Goal: Task Accomplishment & Management: Manage account settings

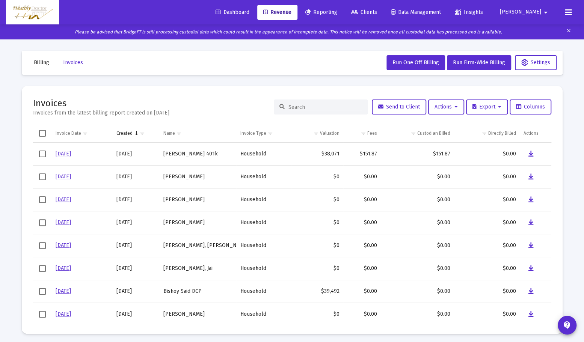
click at [552, 265] on mat-card "Invoices Invoices from the latest billing report created on [DATE] Send to Clie…" at bounding box center [292, 210] width 540 height 248
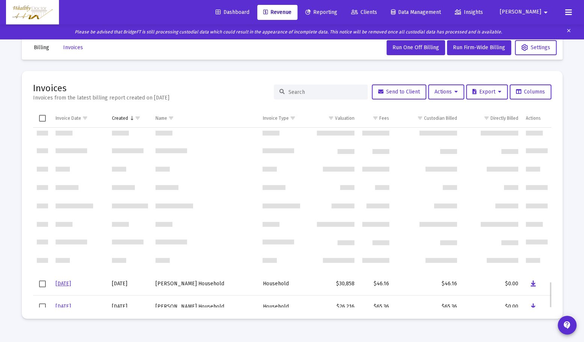
scroll to position [1049, 0]
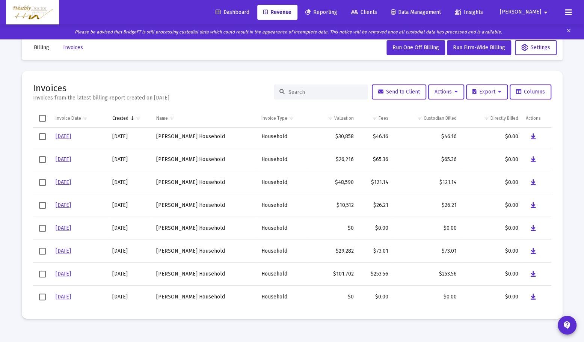
click at [82, 6] on div "Dashboard Revenue Reporting Clients Data Management Insights [PERSON_NAME]" at bounding box center [292, 12] width 572 height 24
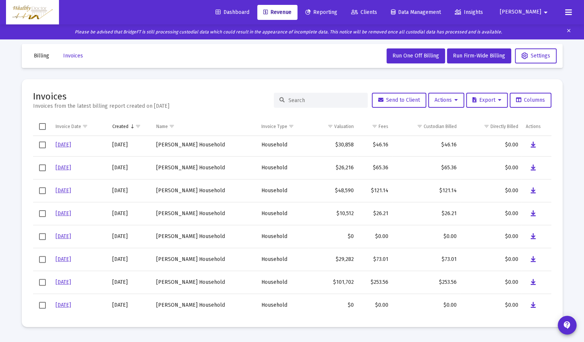
scroll to position [0, 0]
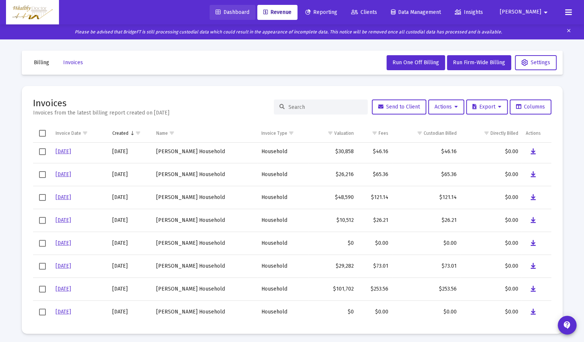
click at [249, 12] on span "Dashboard" at bounding box center [232, 12] width 34 height 6
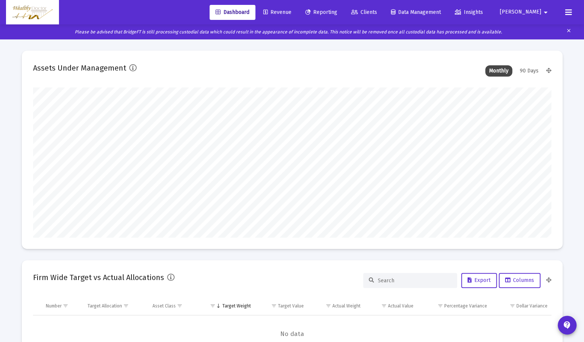
scroll to position [150, 278]
click at [291, 12] on span "Revenue" at bounding box center [277, 12] width 28 height 6
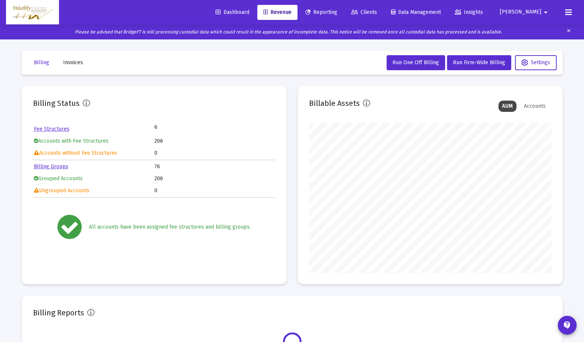
scroll to position [150, 242]
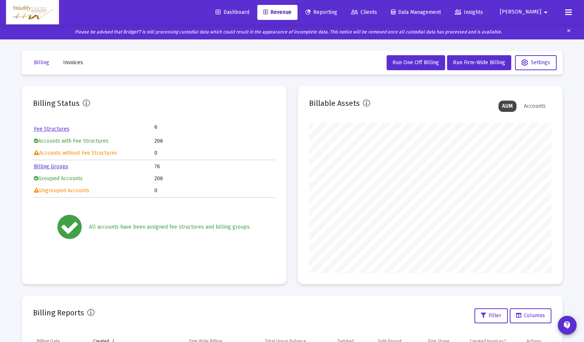
click at [60, 166] on link "Billing Groups" at bounding box center [51, 166] width 35 height 6
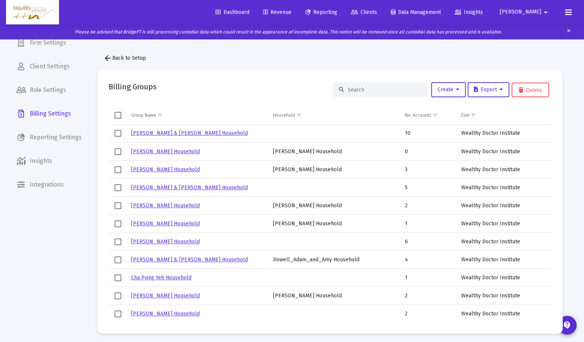
click at [362, 92] on input at bounding box center [385, 90] width 74 height 6
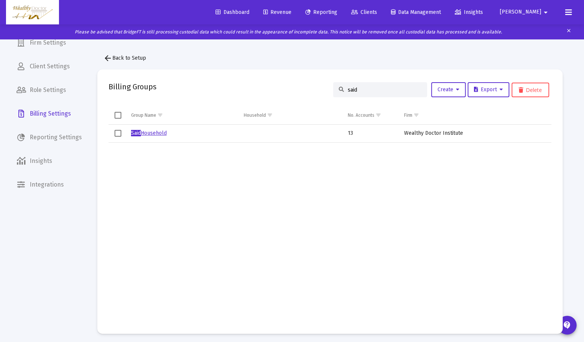
type input "said"
click at [149, 135] on link "Said Household" at bounding box center [149, 133] width 36 height 6
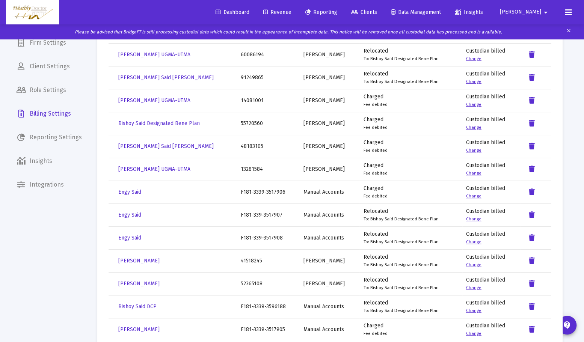
scroll to position [92, 0]
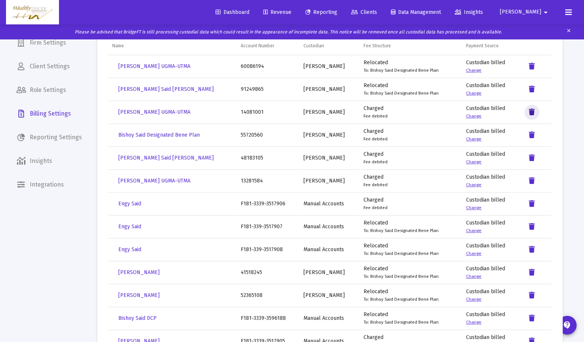
click at [532, 114] on icon "Data grid" at bounding box center [531, 112] width 6 height 9
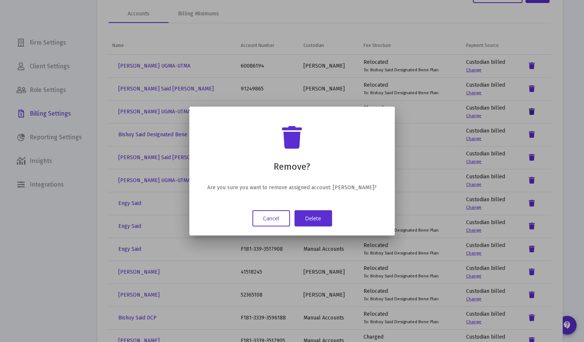
scroll to position [0, 0]
click at [317, 223] on button "Delete" at bounding box center [313, 218] width 38 height 16
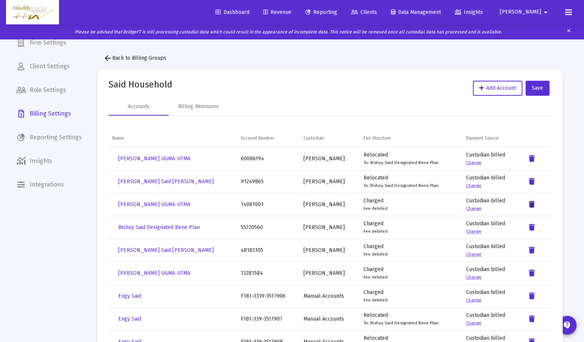
scroll to position [92, 0]
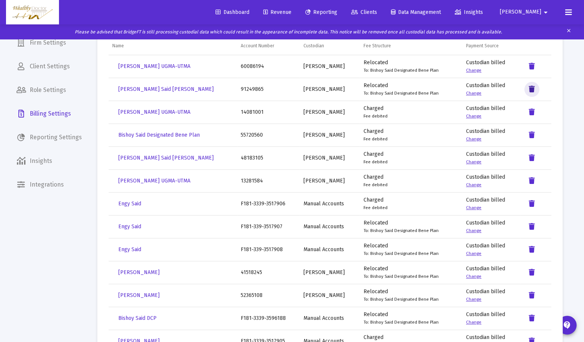
click at [531, 89] on icon "Data grid" at bounding box center [531, 89] width 6 height 9
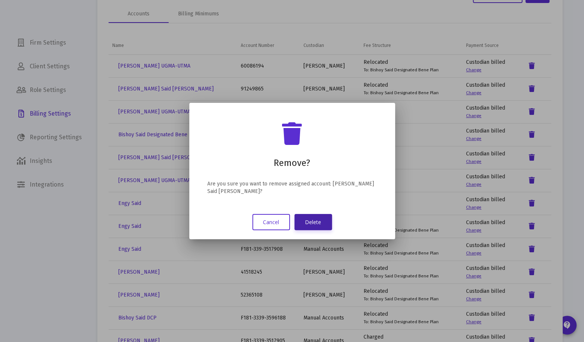
click at [323, 221] on button "Delete" at bounding box center [313, 222] width 38 height 16
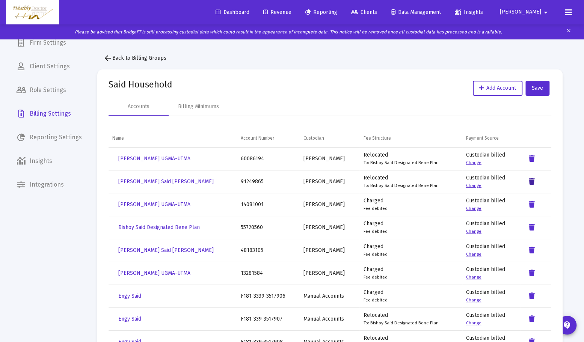
scroll to position [92, 0]
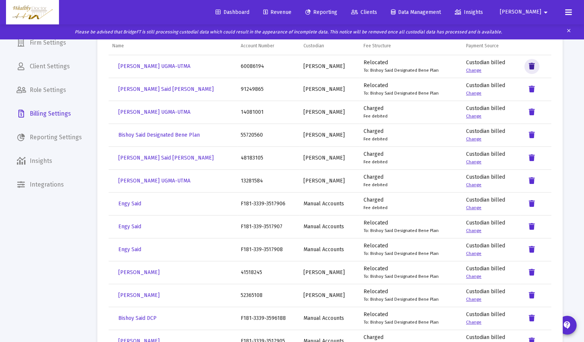
click at [534, 66] on icon "Data grid" at bounding box center [531, 66] width 6 height 9
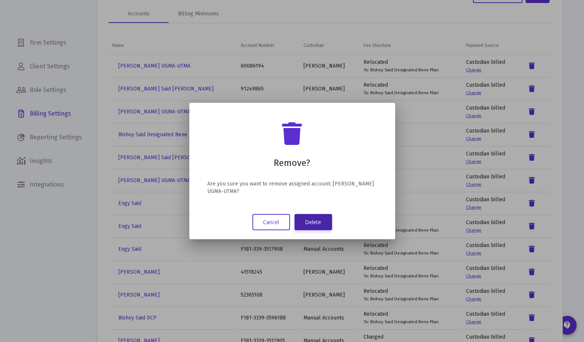
click at [318, 220] on button "Delete" at bounding box center [313, 222] width 38 height 16
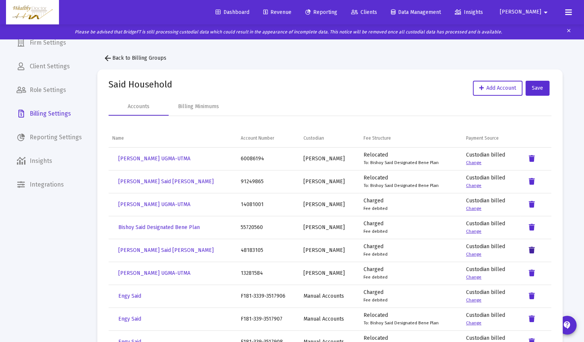
click at [531, 253] on icon "Data grid" at bounding box center [531, 250] width 6 height 9
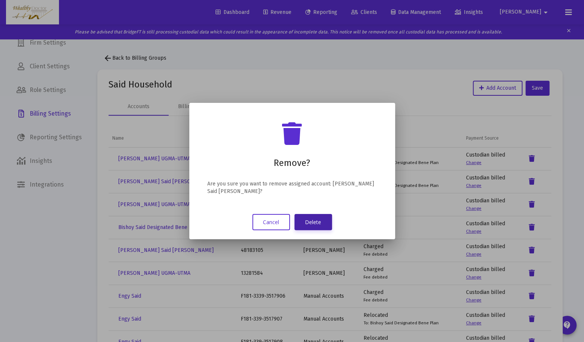
click at [317, 220] on button "Delete" at bounding box center [313, 222] width 38 height 16
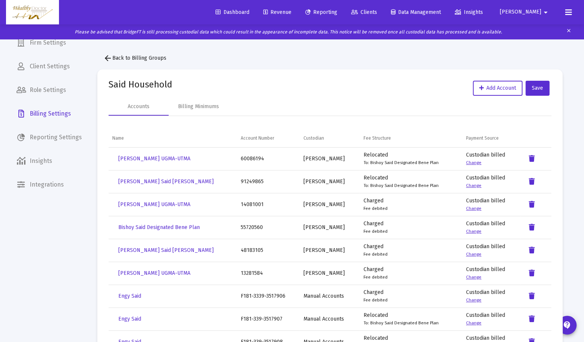
click at [138, 58] on span "arrow_back Back to Billing Groups" at bounding box center [134, 58] width 63 height 6
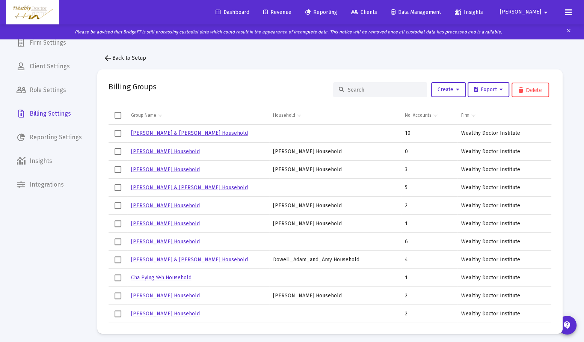
click at [366, 88] on input at bounding box center [385, 90] width 74 height 6
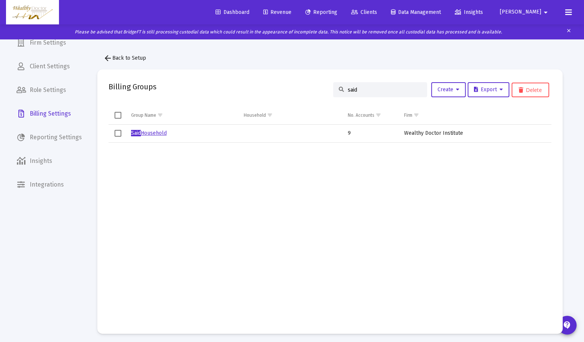
type input "said"
click at [153, 132] on link "Said Household" at bounding box center [149, 133] width 36 height 6
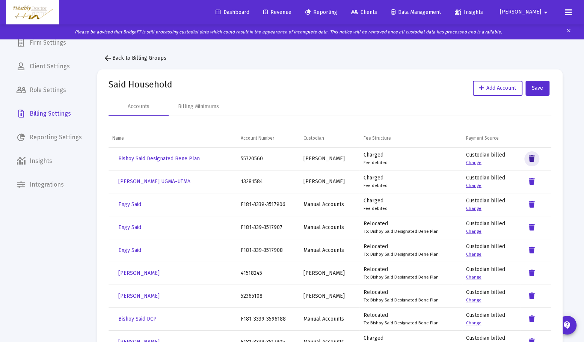
click at [532, 159] on icon "Data grid" at bounding box center [531, 158] width 6 height 9
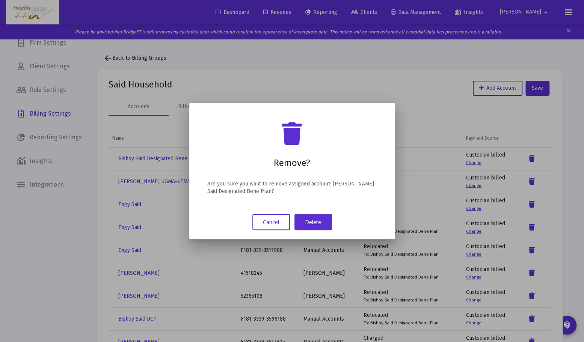
click at [269, 219] on button "Cancel" at bounding box center [271, 222] width 38 height 16
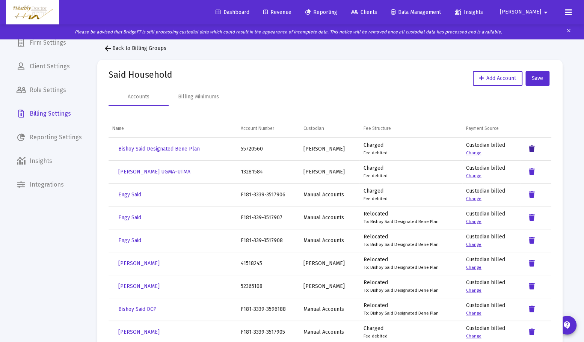
scroll to position [37, 0]
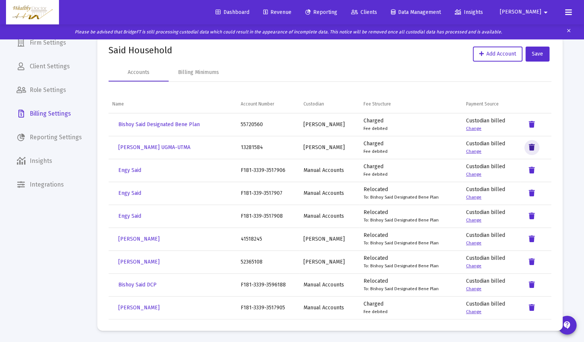
click at [532, 146] on icon "Data grid" at bounding box center [531, 147] width 6 height 9
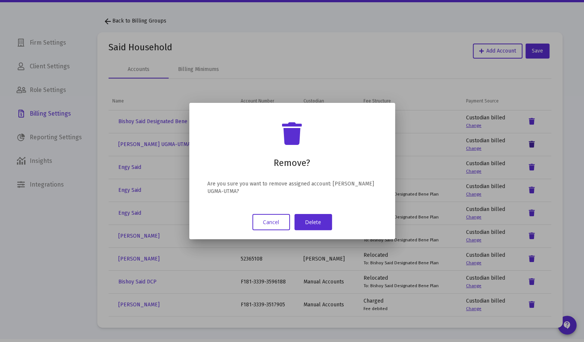
scroll to position [0, 0]
click at [305, 223] on button "Delete" at bounding box center [313, 222] width 38 height 16
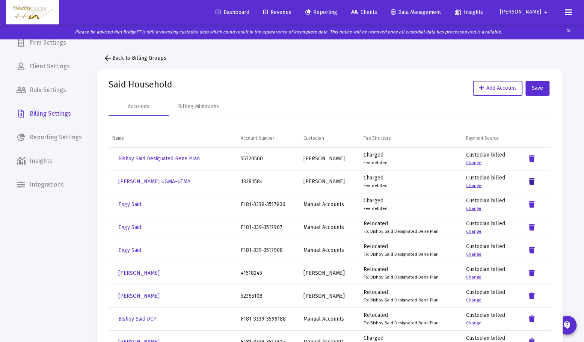
scroll to position [37, 0]
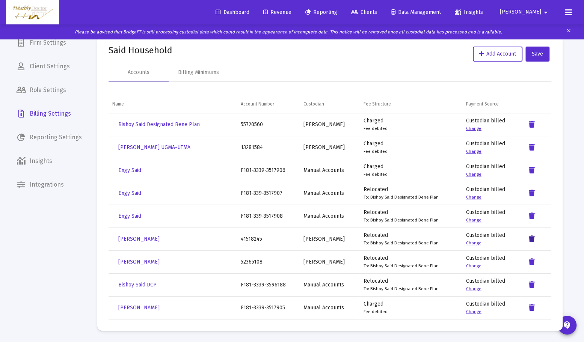
click at [530, 238] on icon "Data grid" at bounding box center [531, 239] width 6 height 9
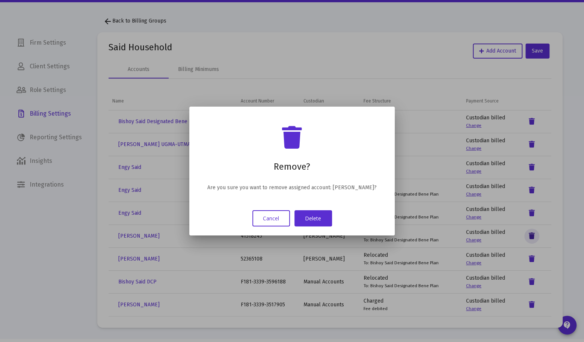
scroll to position [0, 0]
click at [314, 222] on button "Delete" at bounding box center [313, 218] width 38 height 16
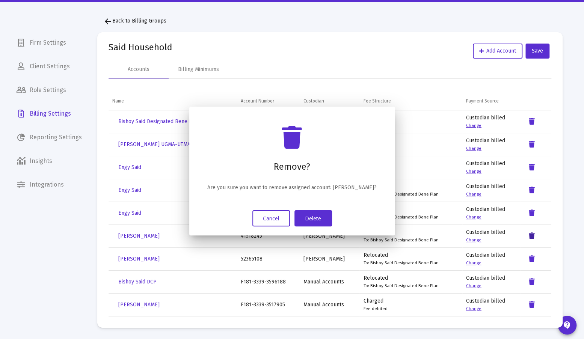
scroll to position [37, 0]
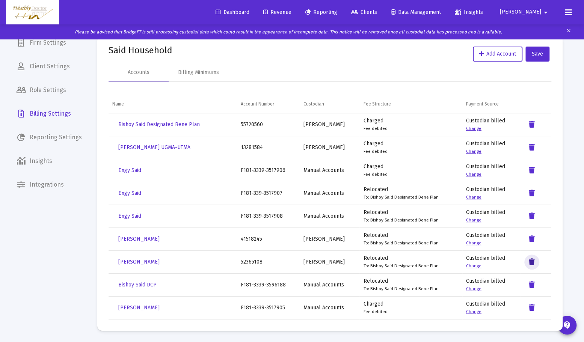
click at [532, 262] on icon "Data grid" at bounding box center [531, 261] width 6 height 9
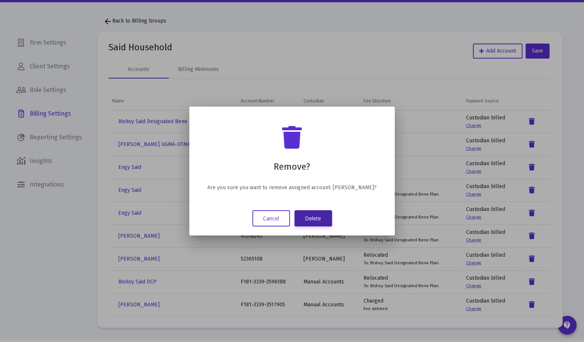
click at [305, 226] on button "Delete" at bounding box center [313, 218] width 38 height 16
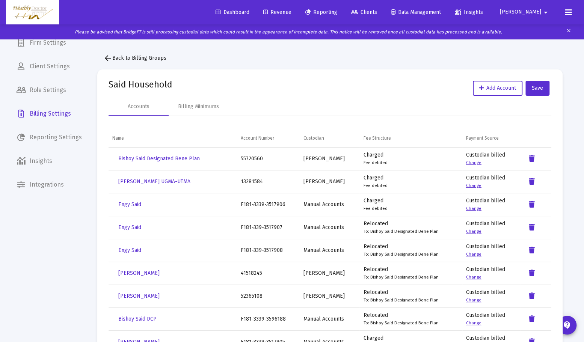
click at [108, 58] on mat-icon "arrow_back" at bounding box center [107, 58] width 9 height 9
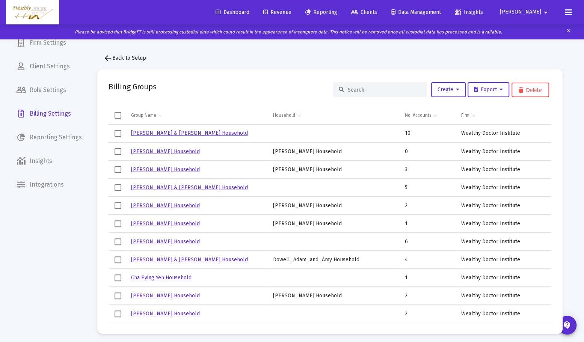
click at [379, 87] on input at bounding box center [385, 90] width 74 height 6
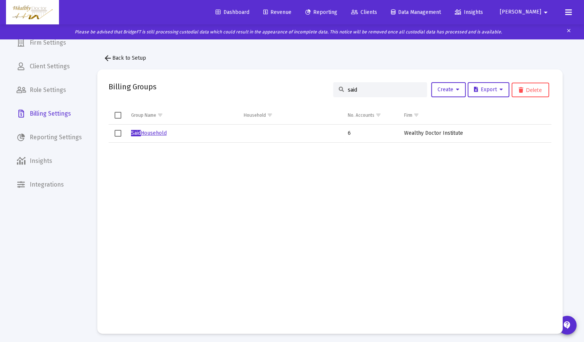
type input "said"
click at [157, 135] on link "Said Household" at bounding box center [149, 133] width 36 height 6
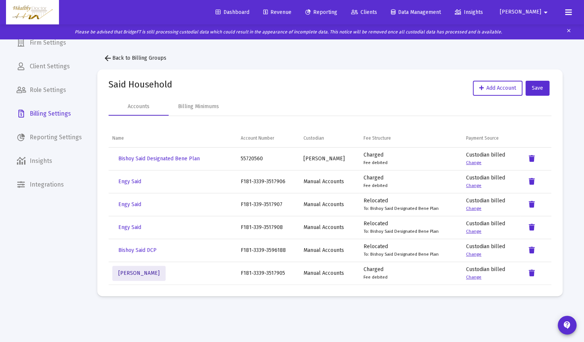
click at [138, 272] on span "[PERSON_NAME]" at bounding box center [138, 273] width 41 height 6
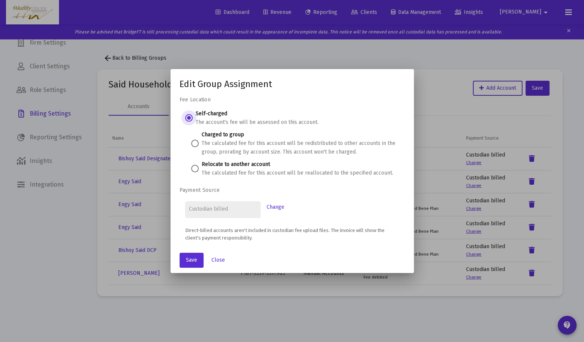
click at [192, 168] on span at bounding box center [195, 169] width 8 height 8
click at [192, 168] on input "Relocate to another account The calculated fee for this account will be realloc…" at bounding box center [195, 169] width 8 height 8
radio input "true"
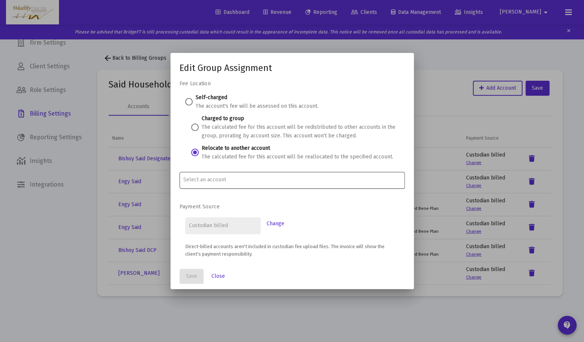
click at [220, 176] on div at bounding box center [291, 179] width 217 height 18
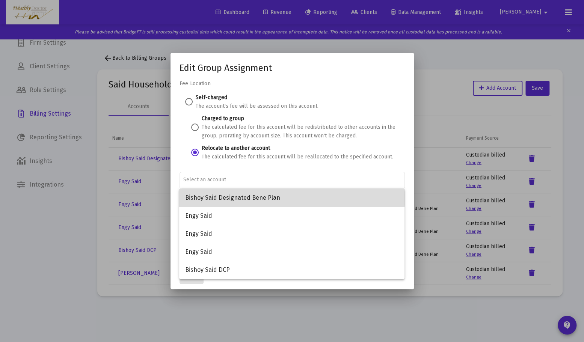
click at [227, 198] on span "Bishoy Said Designated Bene Plan" at bounding box center [291, 198] width 213 height 18
type input "Bishoy Said Designated Bene Plan"
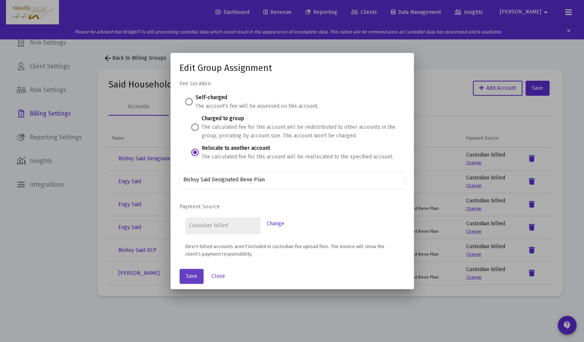
click at [195, 275] on span "Save" at bounding box center [191, 276] width 11 height 6
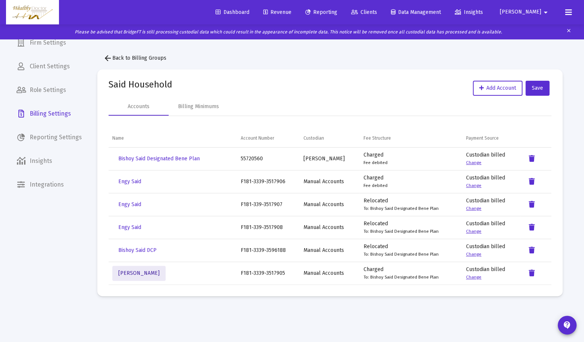
click at [143, 276] on span "[PERSON_NAME]" at bounding box center [138, 273] width 41 height 6
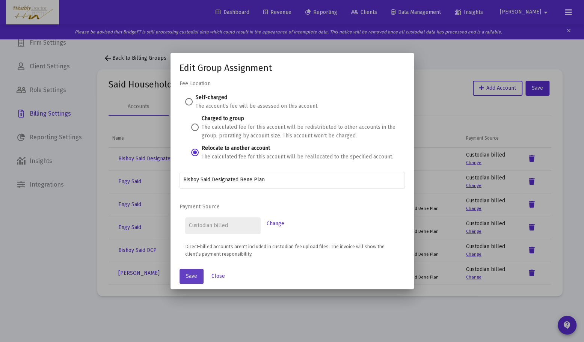
click at [193, 272] on button "Save" at bounding box center [191, 276] width 24 height 15
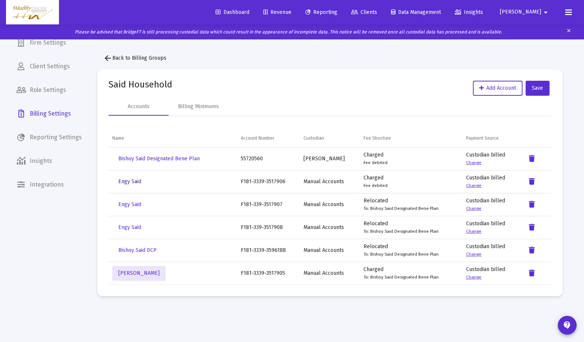
click at [136, 183] on span "Engy Said" at bounding box center [129, 181] width 23 height 6
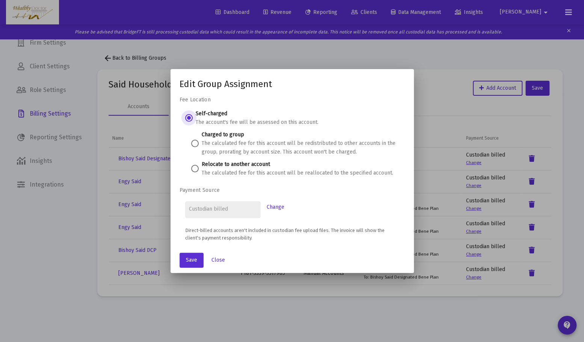
click at [192, 169] on span at bounding box center [195, 169] width 8 height 8
click at [192, 169] on input "Relocate to another account The calculated fee for this account will be realloc…" at bounding box center [195, 169] width 8 height 8
radio input "true"
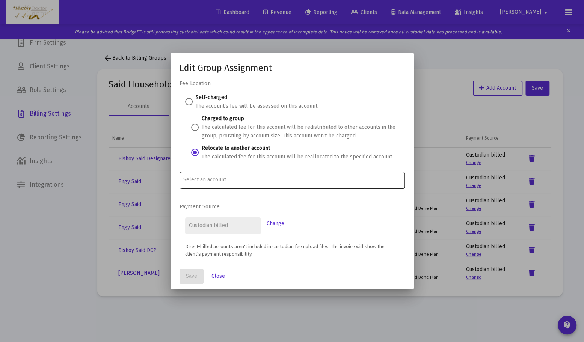
click at [222, 182] on input "Account Options" at bounding box center [291, 180] width 217 height 6
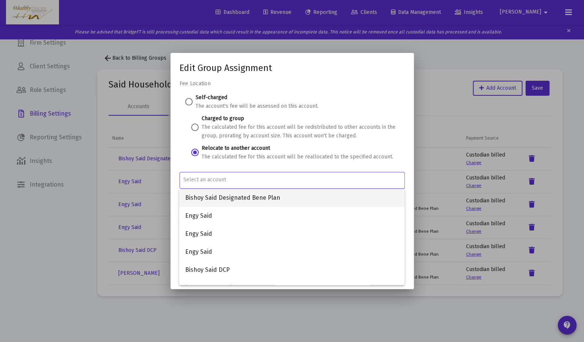
click at [241, 200] on span "Bishoy Said Designated Bene Plan" at bounding box center [291, 198] width 213 height 18
type input "Bishoy Said Designated Bene Plan"
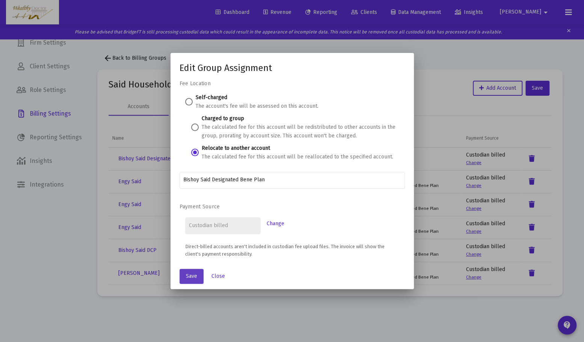
click at [194, 275] on span "Save" at bounding box center [191, 276] width 11 height 6
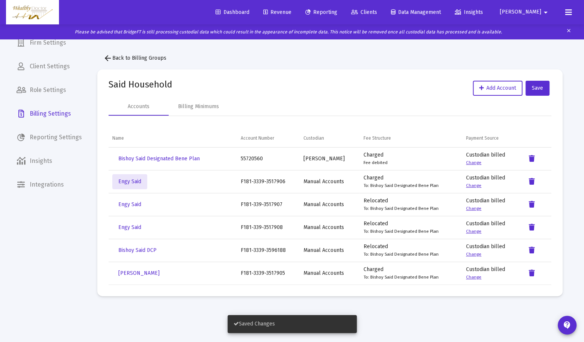
click at [144, 58] on span "arrow_back Back to Billing Groups" at bounding box center [134, 58] width 63 height 6
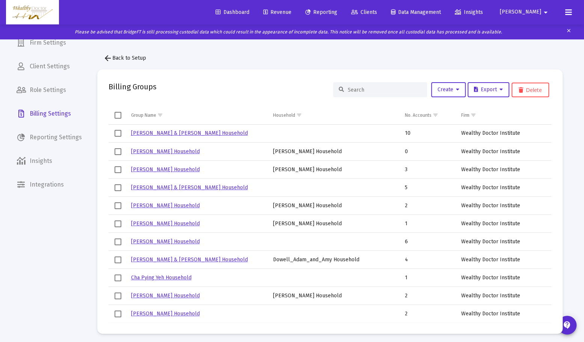
click at [358, 89] on input at bounding box center [385, 90] width 74 height 6
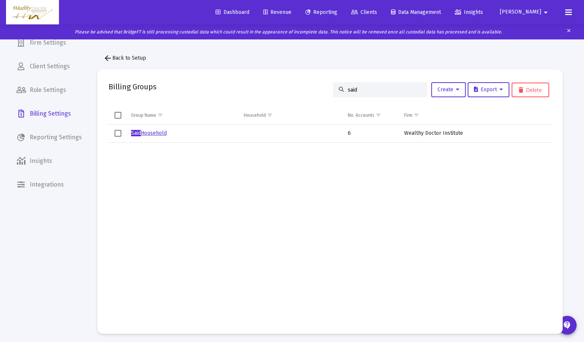
type input "said"
click at [151, 134] on link "Said Household" at bounding box center [149, 133] width 36 height 6
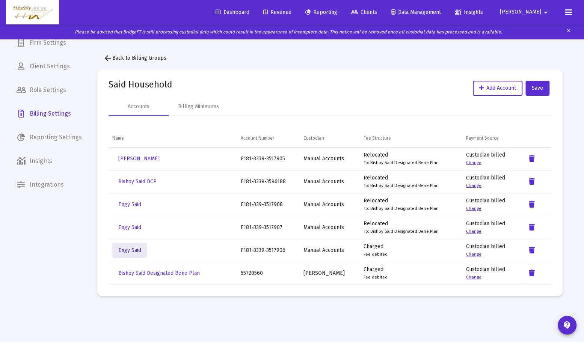
click at [137, 250] on span "Engy Said" at bounding box center [129, 250] width 23 height 6
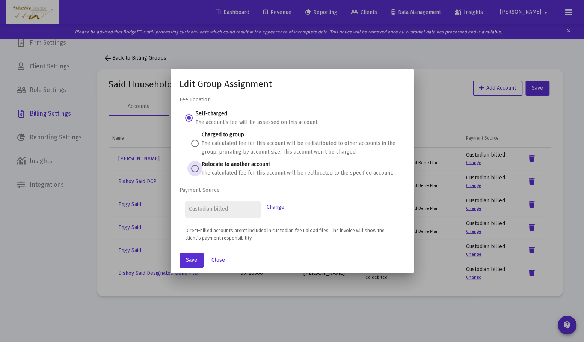
click at [192, 168] on span at bounding box center [195, 169] width 8 height 8
click at [192, 168] on input "Relocate to another account The calculated fee for this account will be realloc…" at bounding box center [195, 169] width 8 height 8
radio input "true"
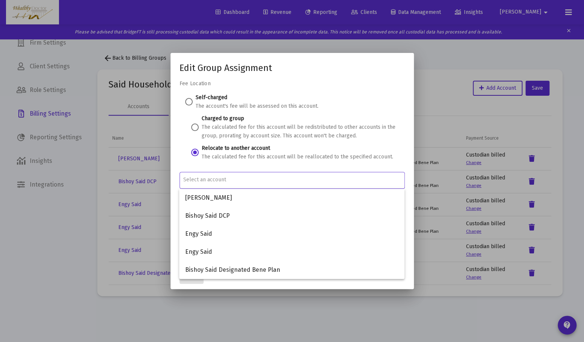
click at [211, 182] on input "Account Options" at bounding box center [291, 180] width 217 height 6
click at [231, 268] on span "Bishoy Said Designated Bene Plan" at bounding box center [291, 270] width 213 height 18
type input "Bishoy Said Designated Bene Plan"
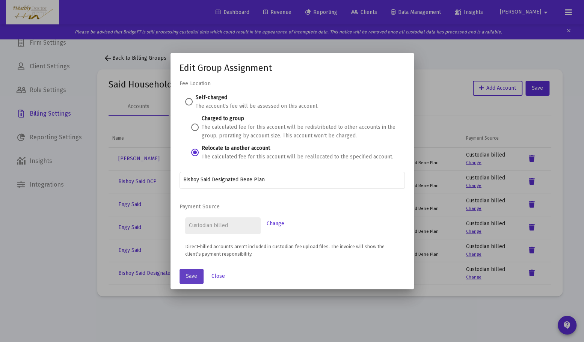
click at [192, 277] on span "Save" at bounding box center [191, 276] width 11 height 6
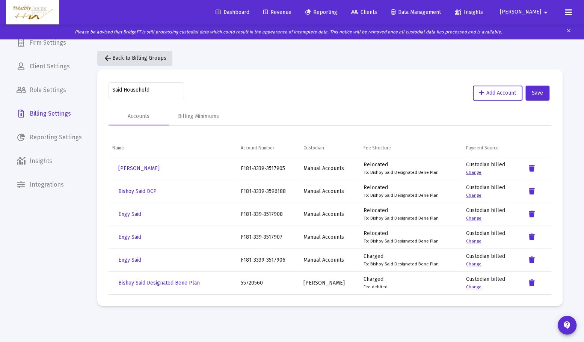
click at [128, 55] on span "arrow_back Back to Billing Groups" at bounding box center [134, 58] width 63 height 6
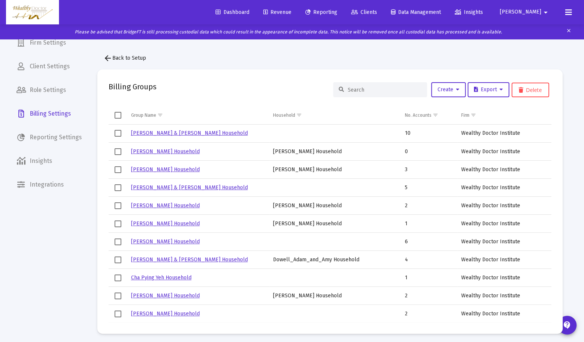
click at [357, 87] on input at bounding box center [385, 90] width 74 height 6
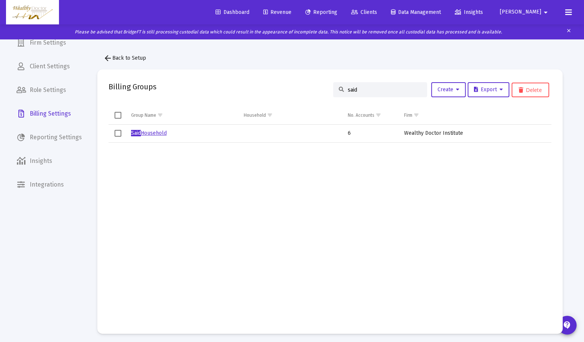
type input "said"
click at [158, 132] on link "Said Household" at bounding box center [149, 133] width 36 height 6
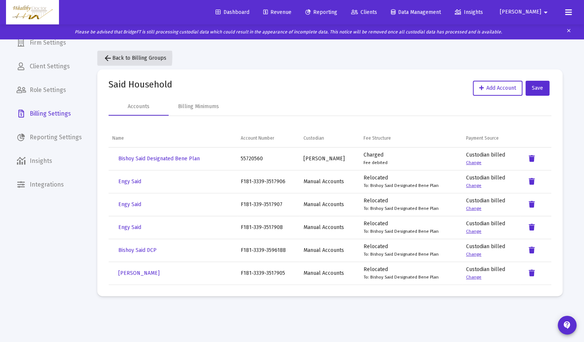
click at [108, 57] on mat-icon "arrow_back" at bounding box center [107, 58] width 9 height 9
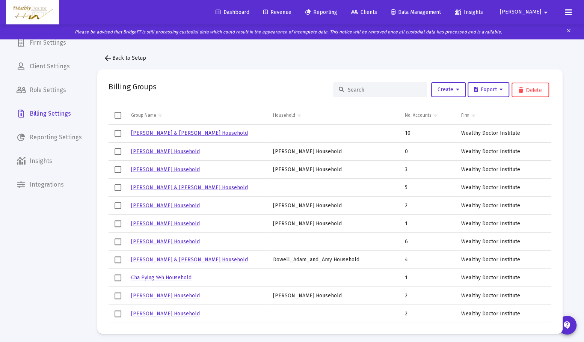
click at [291, 15] on span "Revenue" at bounding box center [277, 12] width 28 height 6
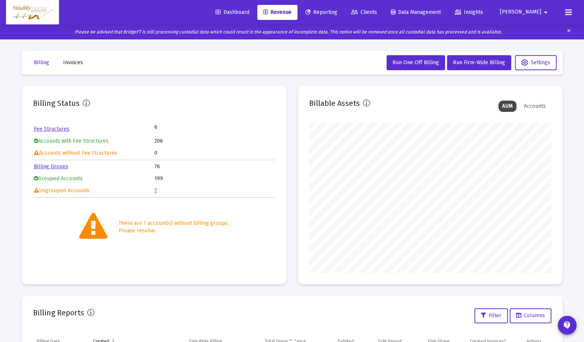
scroll to position [150, 242]
click at [431, 60] on span "Run One Off Billing" at bounding box center [415, 62] width 47 height 6
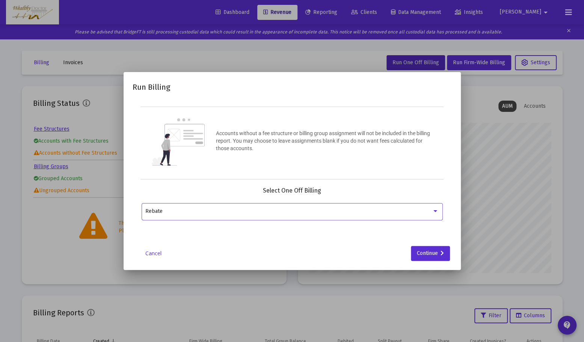
click at [388, 210] on div "Rebate" at bounding box center [288, 211] width 286 height 6
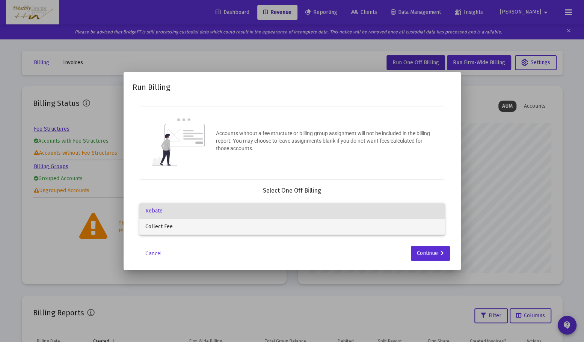
click at [388, 223] on span "Collect Fee" at bounding box center [291, 227] width 293 height 16
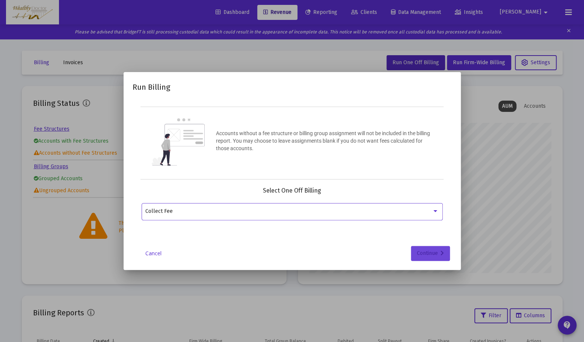
click at [443, 253] on icon at bounding box center [441, 253] width 3 height 5
click at [431, 209] on mat-icon "arrow_drop_down" at bounding box center [433, 211] width 9 height 9
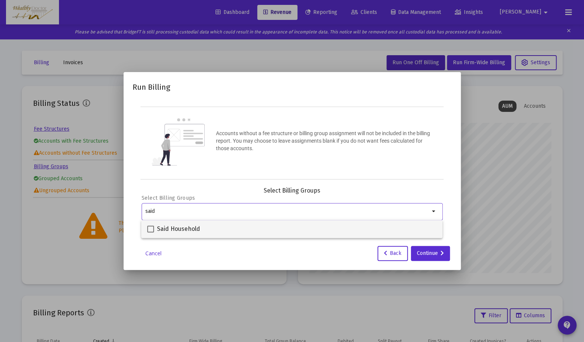
type input "said"
click at [155, 230] on label "Said Household" at bounding box center [173, 228] width 53 height 9
click at [150, 232] on input "Said Household" at bounding box center [150, 232] width 0 height 0
checkbox input "true"
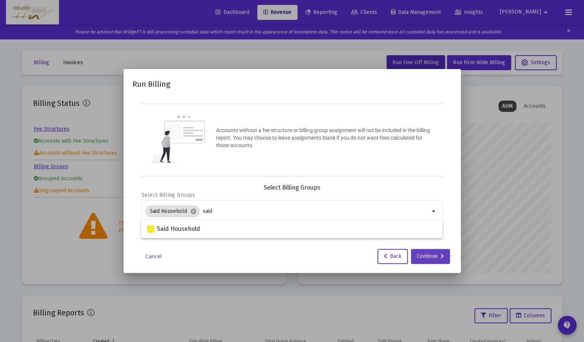
click at [432, 259] on div "Continue" at bounding box center [430, 256] width 27 height 15
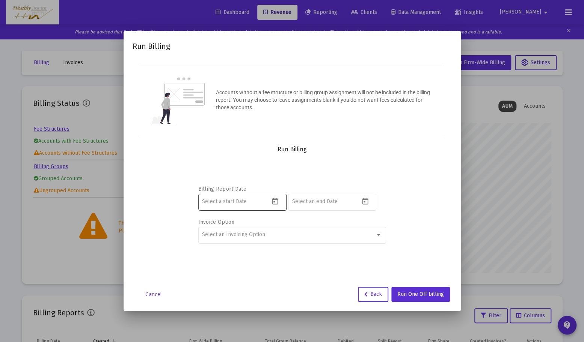
click at [262, 199] on input at bounding box center [236, 202] width 68 height 6
click at [273, 199] on icon "Open calendar" at bounding box center [275, 201] width 6 height 7
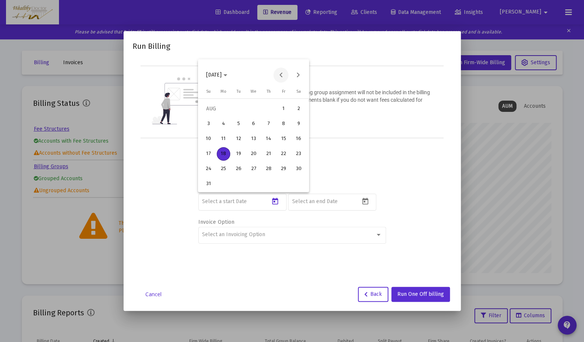
click at [282, 75] on button "Previous month" at bounding box center [280, 75] width 15 height 15
click at [224, 188] on div "30" at bounding box center [224, 184] width 14 height 14
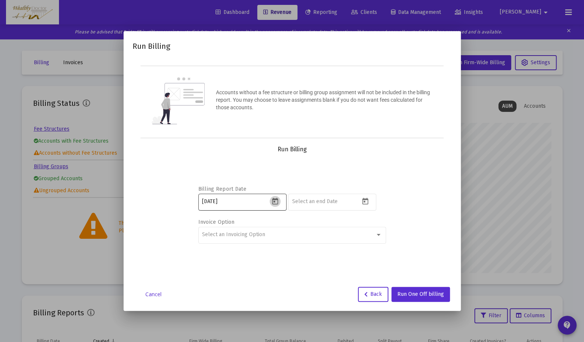
click at [274, 201] on icon "Open calendar" at bounding box center [275, 201] width 6 height 7
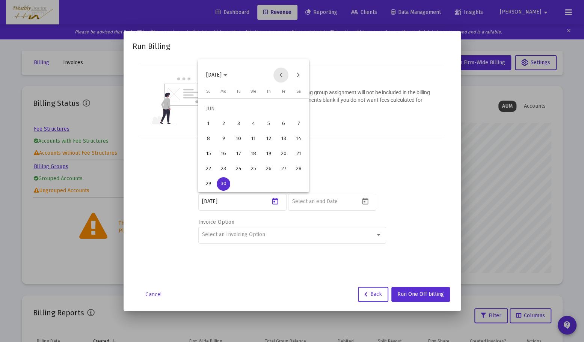
click at [281, 75] on button "Previous month" at bounding box center [280, 75] width 15 height 15
click at [234, 124] on div "1" at bounding box center [239, 124] width 14 height 14
type input "[DATE]"
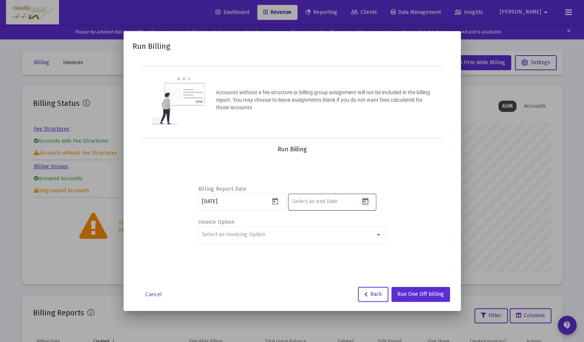
click at [364, 200] on icon "Open calendar" at bounding box center [365, 201] width 8 height 8
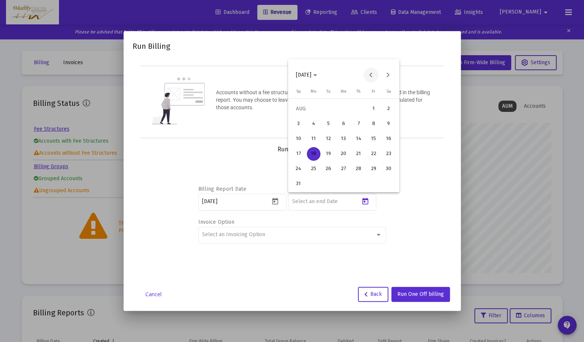
click at [371, 77] on button "Previous month" at bounding box center [370, 75] width 15 height 15
click at [314, 186] on div "30" at bounding box center [314, 184] width 14 height 14
type input "[DATE]"
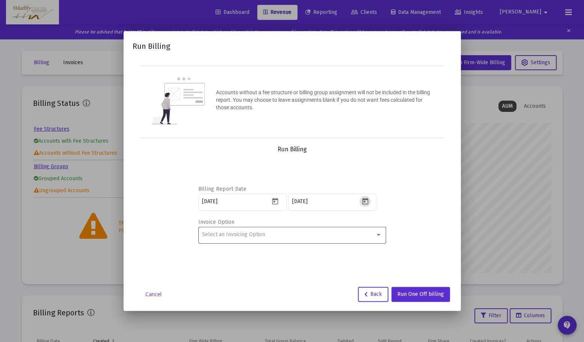
click at [374, 233] on div "Select an Invoicing Option" at bounding box center [288, 235] width 173 height 6
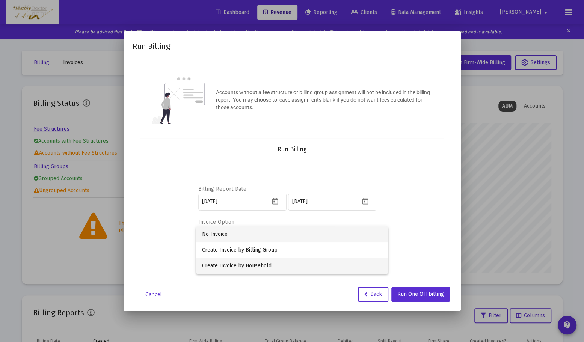
click at [335, 262] on span "Create Invoice by Household" at bounding box center [292, 266] width 180 height 16
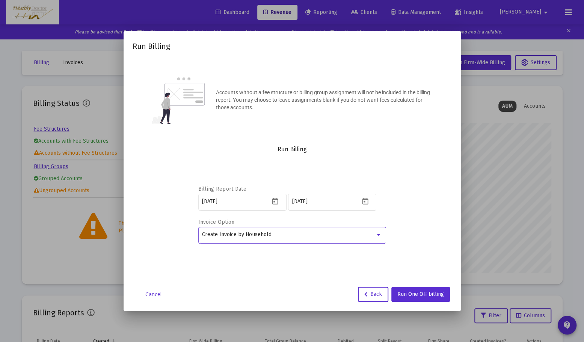
click at [369, 227] on div "Create Invoice by Household" at bounding box center [292, 234] width 180 height 18
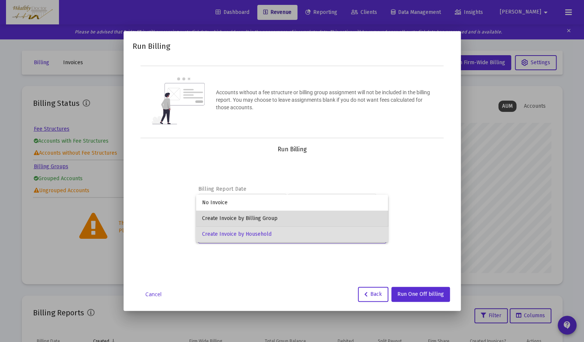
click at [364, 215] on span "Create Invoice by Billing Group" at bounding box center [292, 219] width 180 height 16
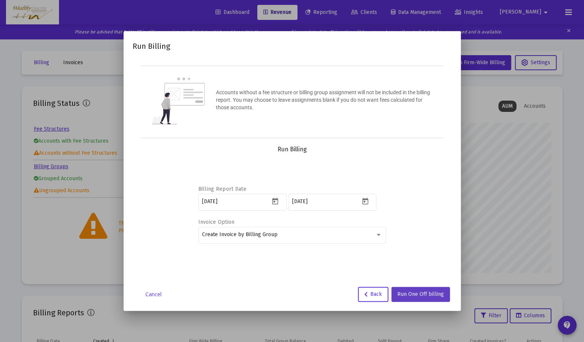
click at [439, 293] on span "Run One Off billing" at bounding box center [420, 294] width 47 height 6
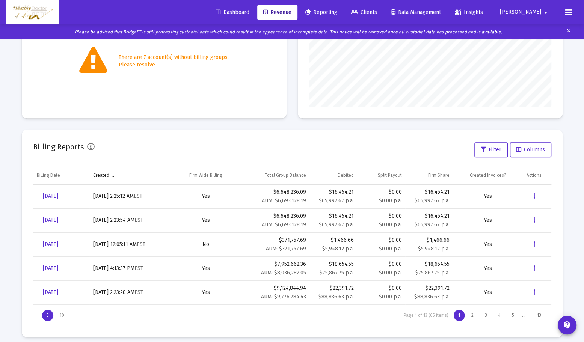
scroll to position [171, 0]
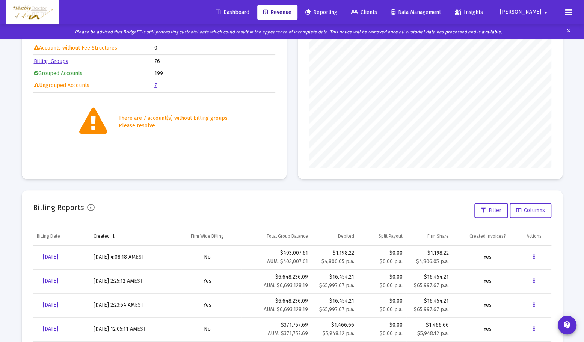
scroll to position [113, 0]
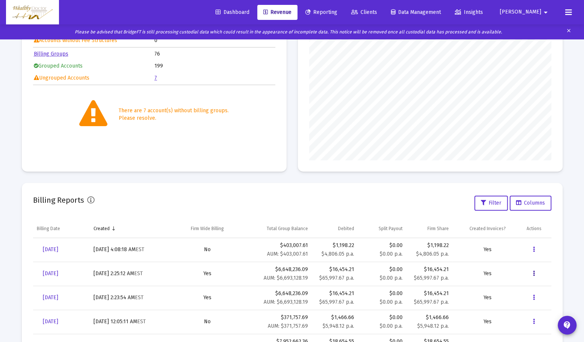
click at [535, 274] on button "Data grid" at bounding box center [533, 273] width 15 height 15
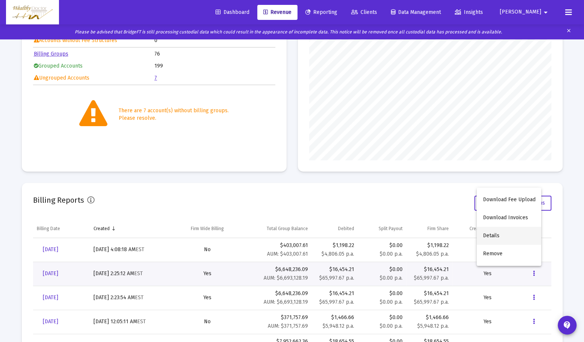
click at [518, 244] on button "Details" at bounding box center [508, 236] width 65 height 18
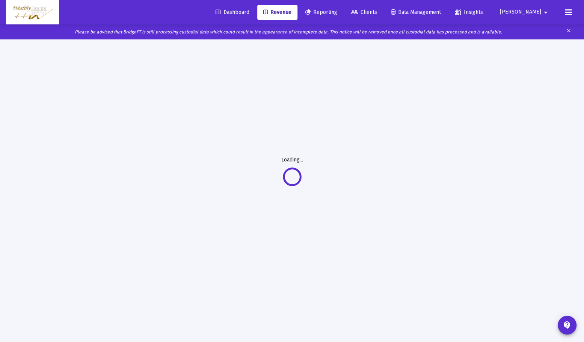
scroll to position [39, 0]
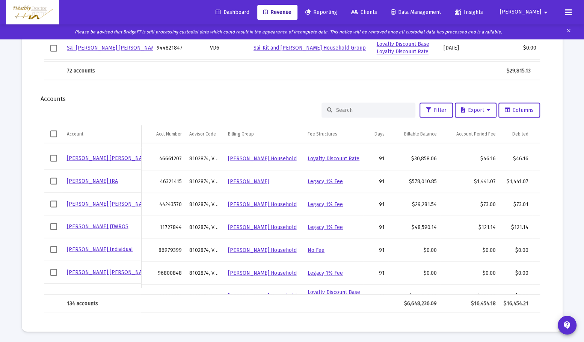
scroll to position [239, 0]
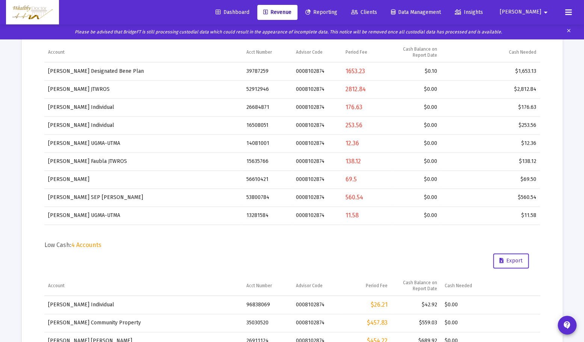
scroll to position [300, 0]
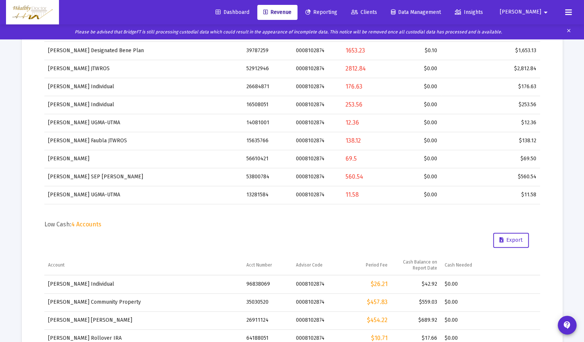
click at [580, 102] on div "Loading... arrow_back Back to Revenue Report Created: Aug 18, 2025 Billing Snap…" at bounding box center [292, 288] width 584 height 1147
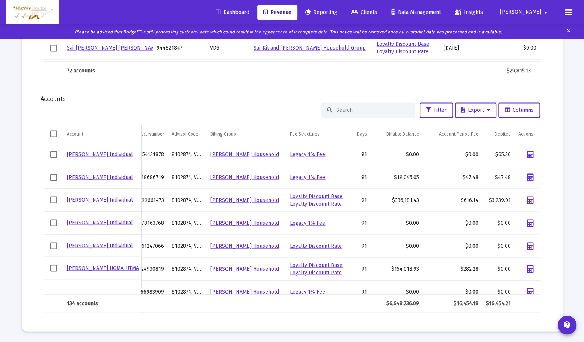
scroll to position [42, 18]
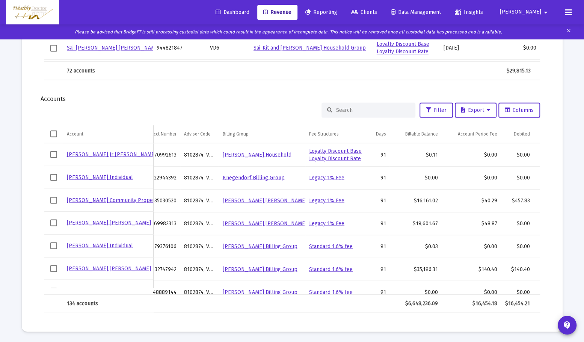
click at [392, 107] on input at bounding box center [373, 110] width 74 height 6
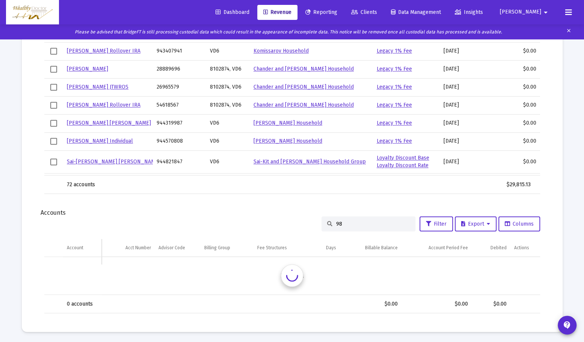
type input "9"
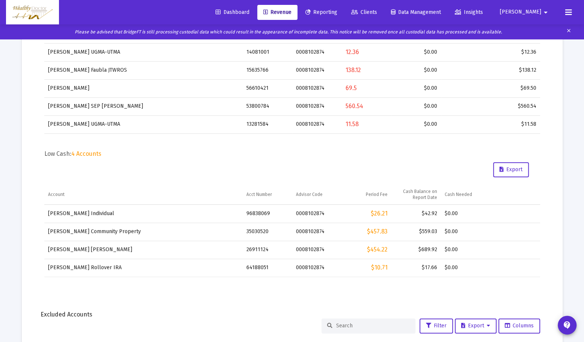
scroll to position [368, 0]
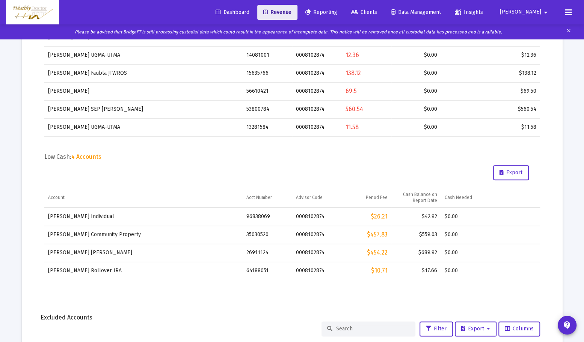
click at [291, 10] on span "Revenue" at bounding box center [277, 12] width 28 height 6
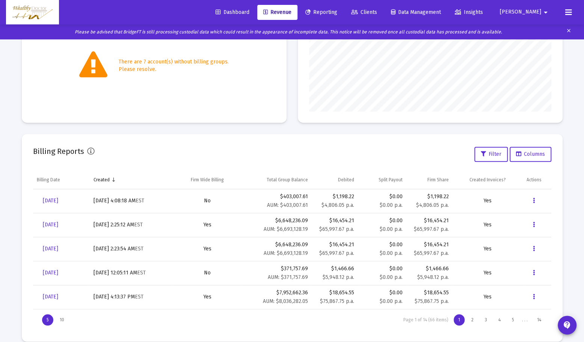
scroll to position [171, 0]
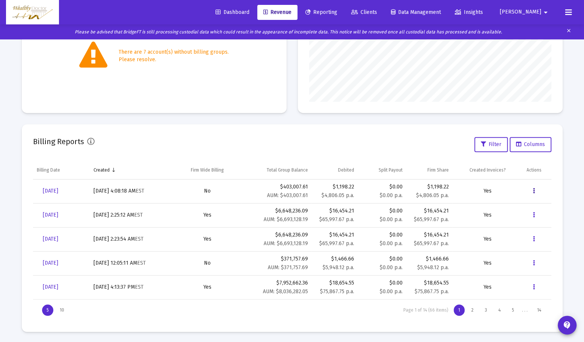
click at [535, 190] on button "Data grid" at bounding box center [533, 191] width 15 height 15
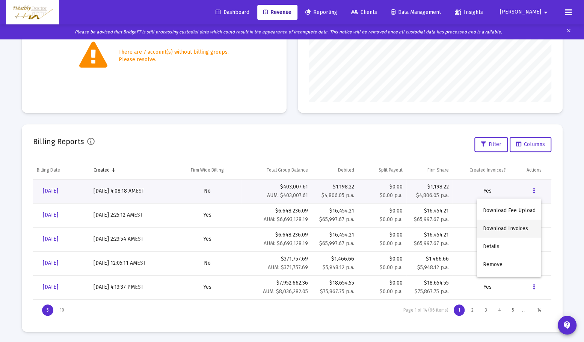
click at [521, 226] on button "Download Invoices" at bounding box center [508, 229] width 65 height 18
